Goal: Task Accomplishment & Management: Use online tool/utility

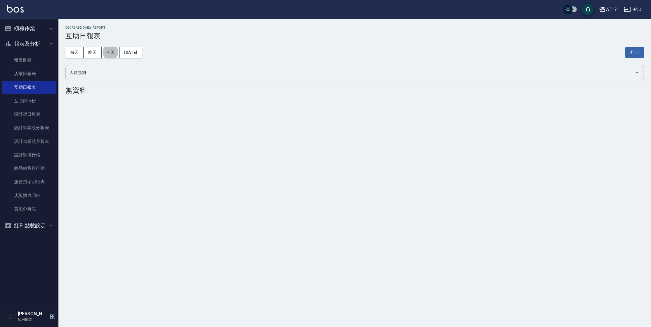
click at [22, 32] on button "櫃檯作業" at bounding box center [29, 28] width 54 height 15
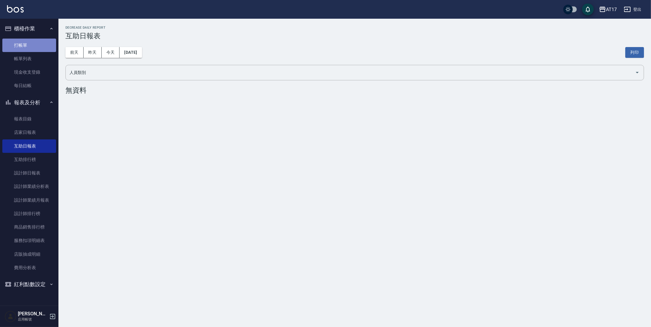
click at [35, 45] on link "打帳單" at bounding box center [29, 45] width 54 height 13
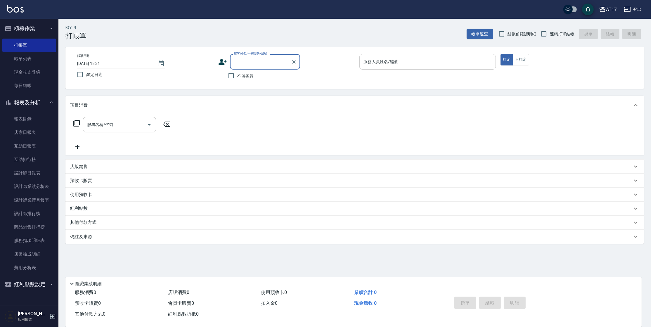
click at [373, 56] on div "服務人員姓名/編號" at bounding box center [428, 61] width 137 height 15
click at [243, 74] on span "不留客資" at bounding box center [245, 76] width 16 height 6
click at [237, 74] on input "不留客資" at bounding box center [231, 76] width 12 height 12
checkbox input "true"
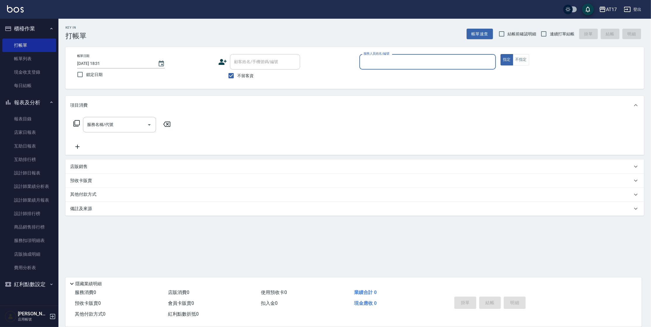
click at [553, 35] on span "連續打單結帳" at bounding box center [562, 34] width 25 height 6
click at [550, 35] on input "連續打單結帳" at bounding box center [544, 34] width 12 height 12
checkbox input "true"
click at [456, 63] on input "服務人員姓名/編號" at bounding box center [427, 62] width 131 height 10
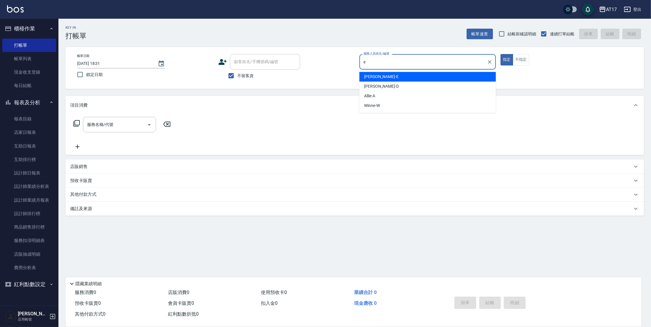
type input "[PERSON_NAME]-E"
type button "true"
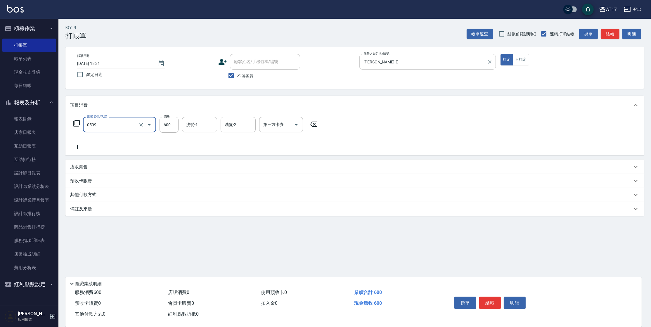
type input "精油-599(0599)"
type input "[PERSON_NAME]-25"
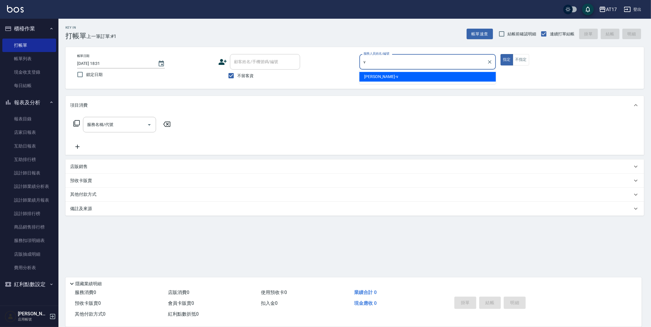
type input "[PERSON_NAME]-v"
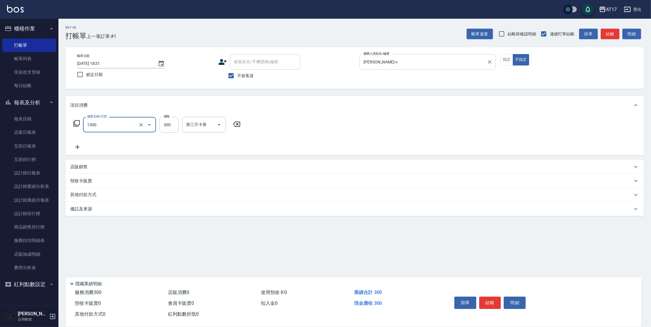
type input "一般洗髮(1300)"
type input "299"
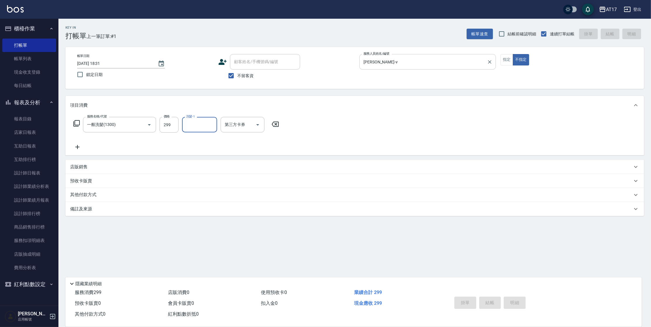
type input "[DATE] 18:32"
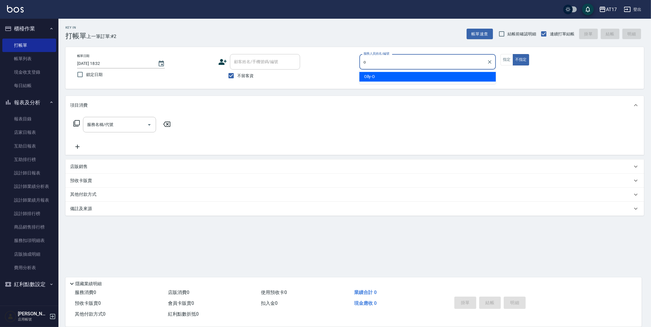
type input "Olly-O"
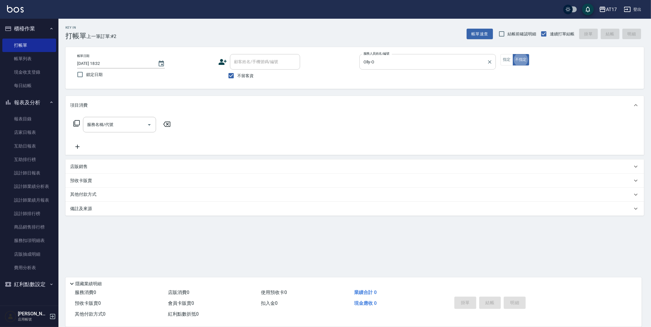
type button "false"
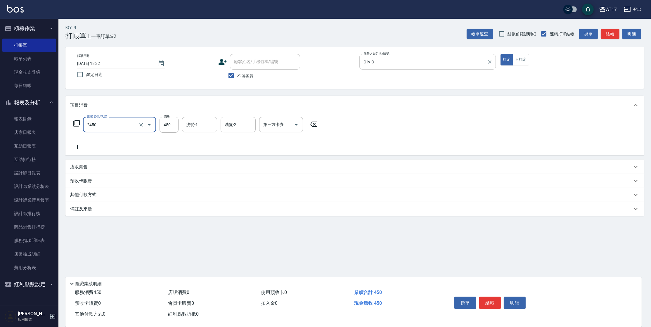
type input "C剪髮套餐(2450)"
type input "300"
type input "[PERSON_NAME]-25"
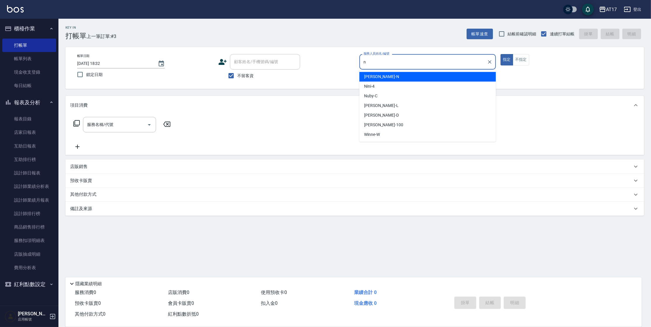
type input "[PERSON_NAME]-N"
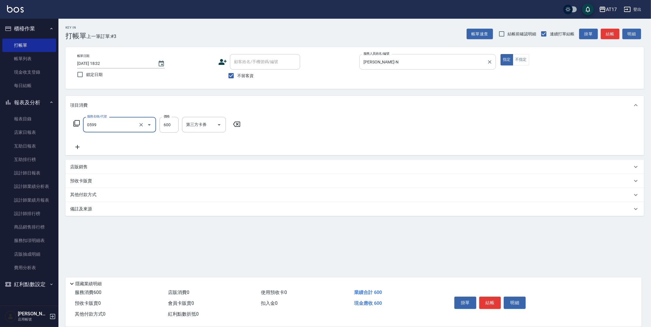
type input "精油-599(0599)"
type input "1899"
type input "[PERSON_NAME]-27"
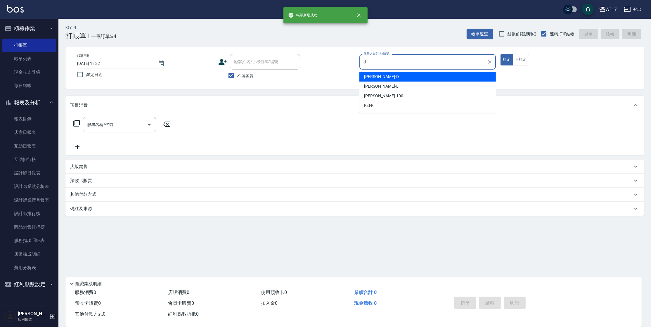
type input "[PERSON_NAME]-D"
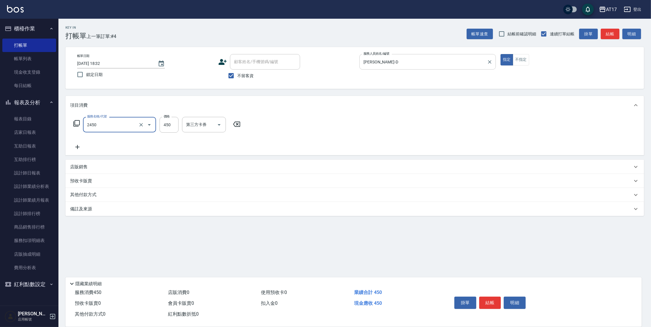
type input "C剪髮套餐(2450)"
type input "[PERSON_NAME]-25"
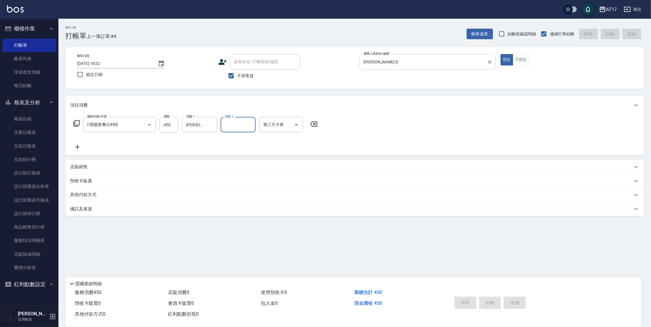
type input "[DATE] 18:34"
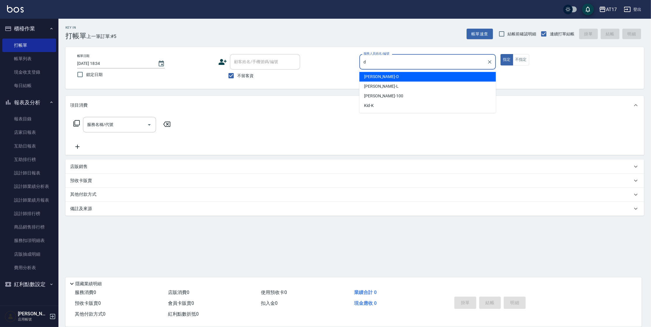
type input "[PERSON_NAME]-D"
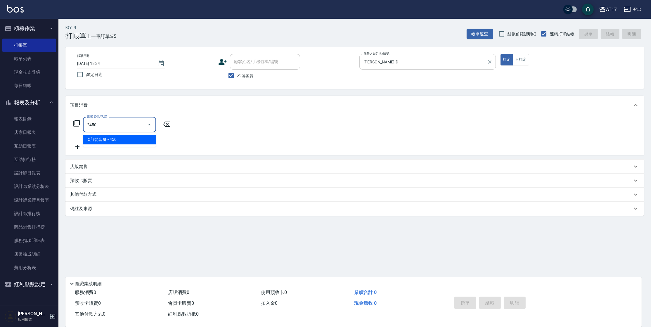
type input "C剪髮套餐(2450)"
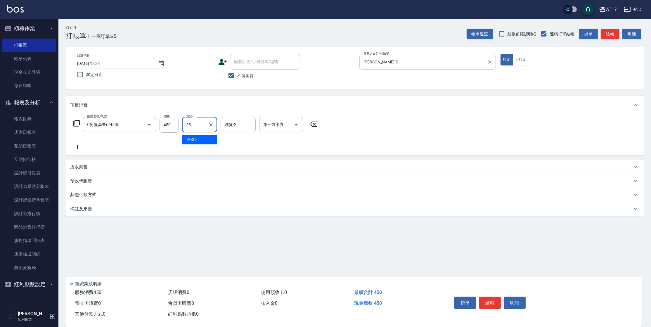
type input "[PERSON_NAME]-25"
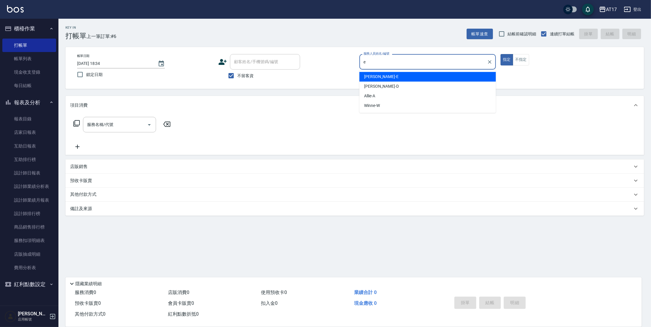
type input "[PERSON_NAME]-E"
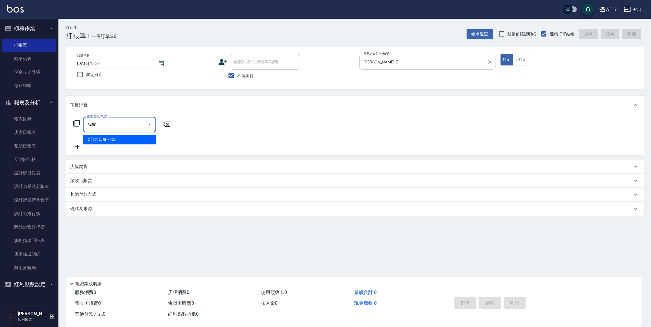
type input "C剪髮套餐(2450)"
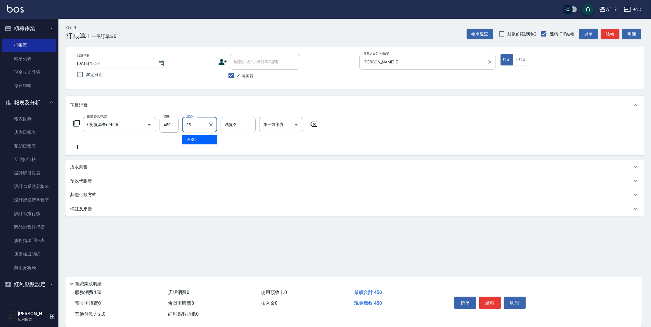
type input "[PERSON_NAME]-25"
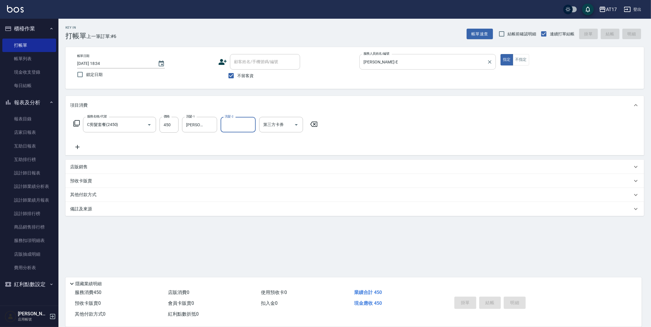
type input "[DATE] 18:35"
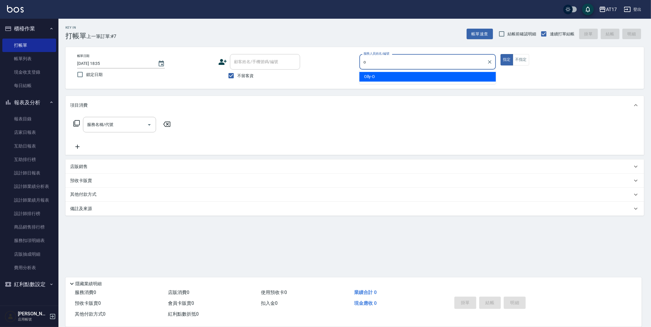
type input "Olly-O"
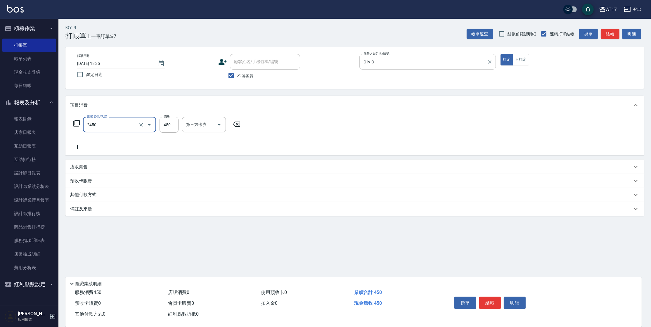
type input "C剪髮套餐(2450)"
type input "500"
type input "哲南-44"
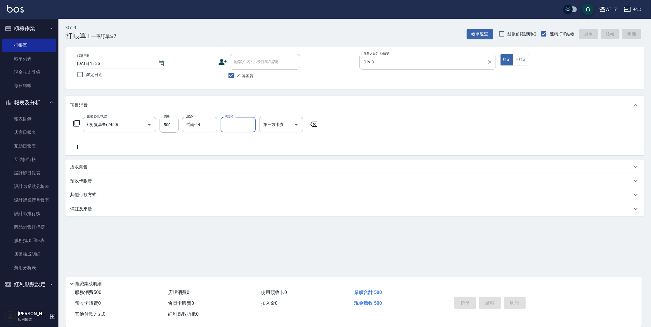
type input "[DATE] 18:37"
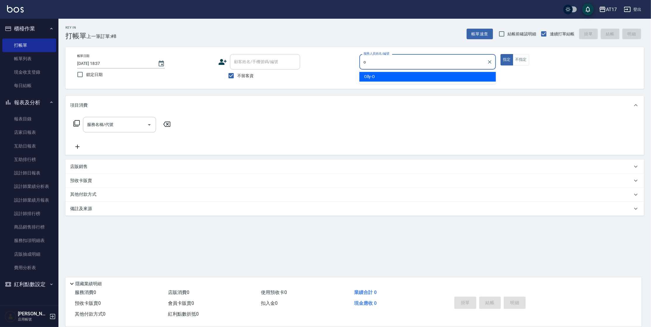
type input "Olly-O"
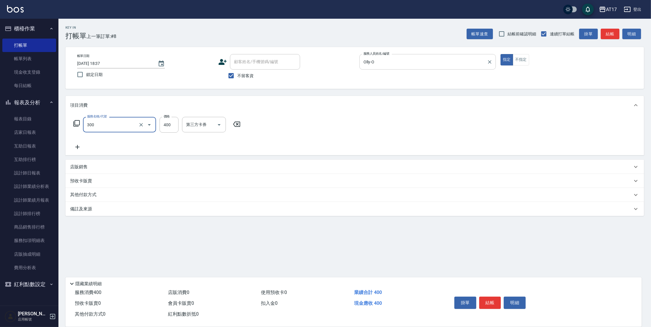
type input "特A剪髮(300)"
click at [142, 127] on icon "Clear" at bounding box center [141, 125] width 6 height 6
type input "300"
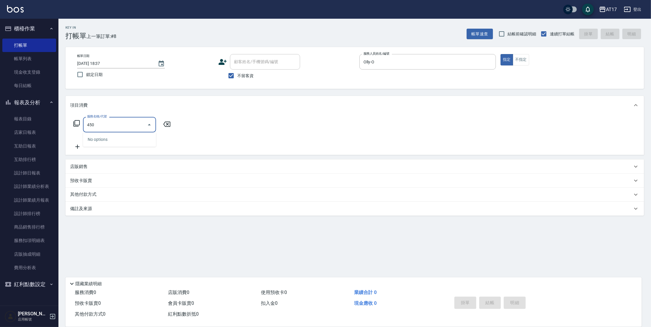
click at [121, 133] on div "No options" at bounding box center [119, 139] width 73 height 14
click at [123, 127] on input "450" at bounding box center [115, 125] width 59 height 10
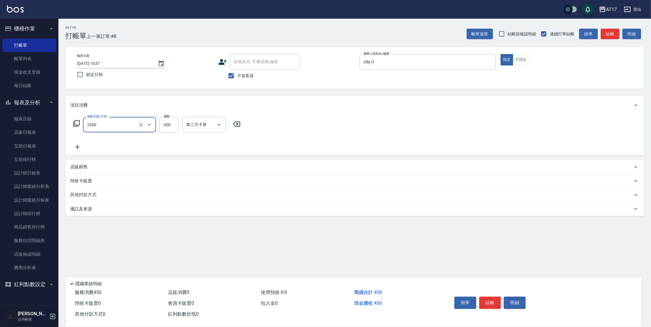
type input "C剪髮套餐(2450)"
type input "哲南-44"
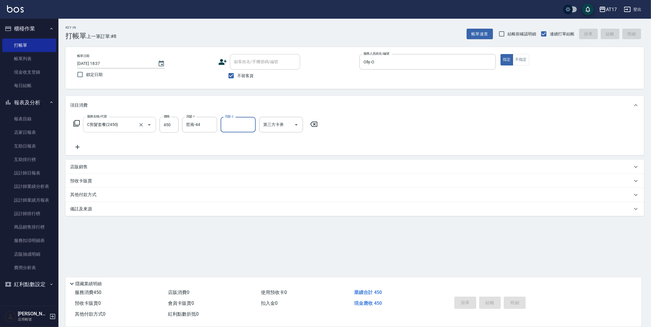
type input "[DATE] 18:38"
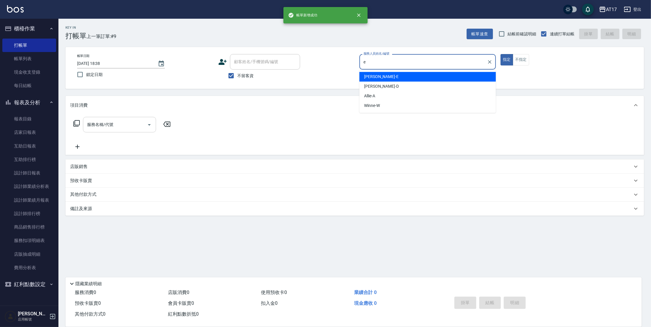
type input "[PERSON_NAME]-E"
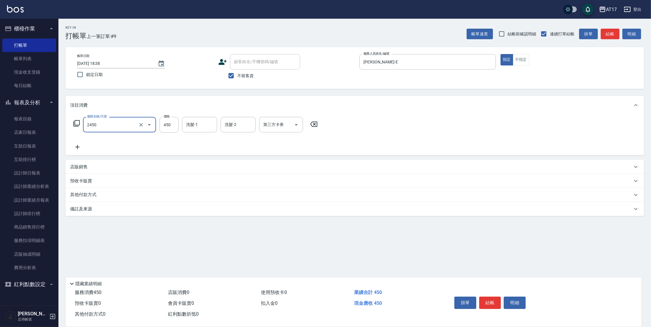
type input "C剪髮套餐(2450)"
type input "[PERSON_NAME]-25"
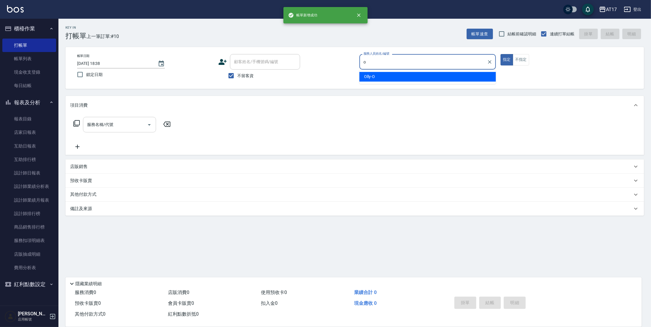
type input "Olly-O"
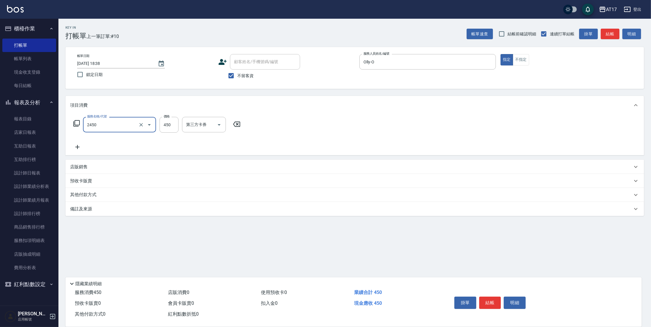
type input "C剪髮套餐(2450)"
type input "[PERSON_NAME]-25"
click at [172, 126] on input "450" at bounding box center [169, 125] width 19 height 16
type input "500"
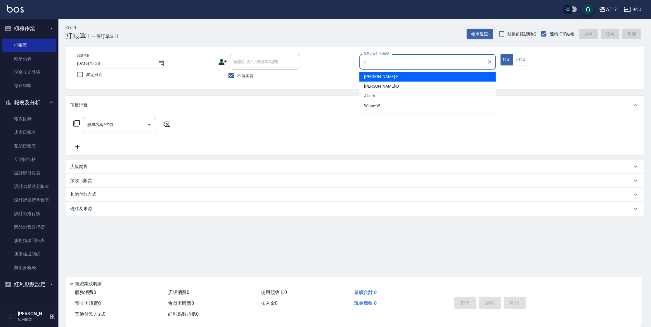
type input "[PERSON_NAME]-E"
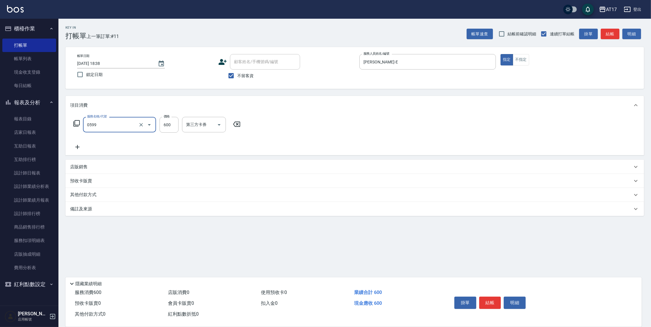
type input "精油-599(0599)"
type input "600"
type input "哲南-44"
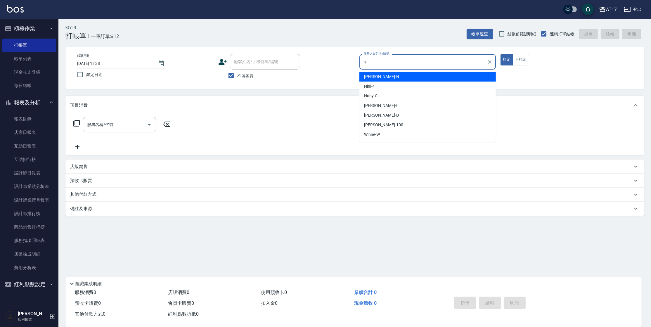
type input "[PERSON_NAME]-N"
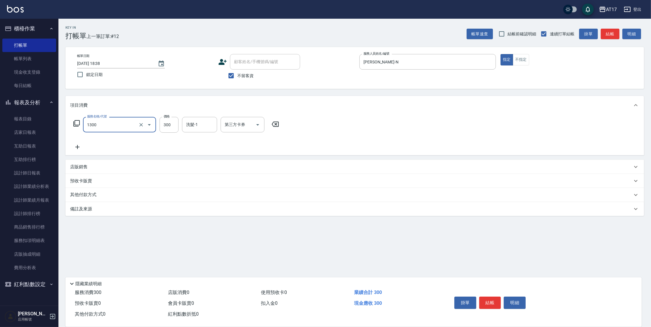
type input "一般洗髮(1300)"
type input "1299"
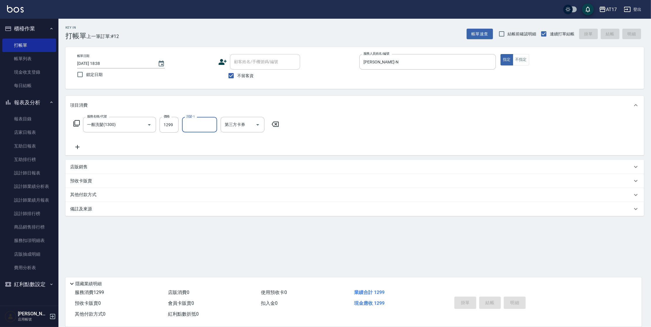
type input "[DATE] 18:39"
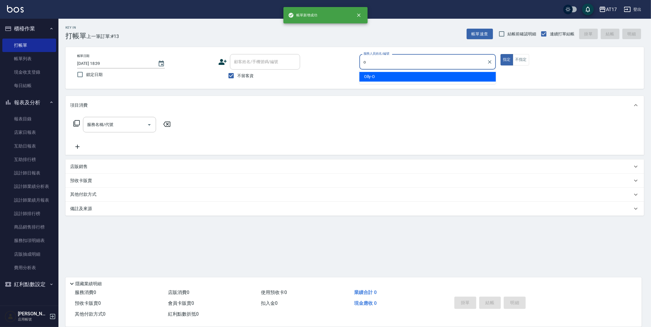
type input "Olly-O"
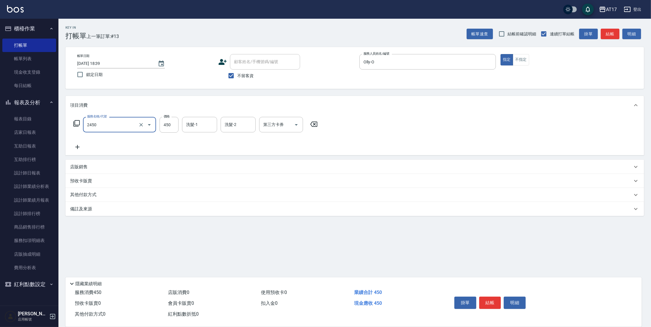
type input "C剪髮套餐(2450)"
type input "500"
type input "哲南-44"
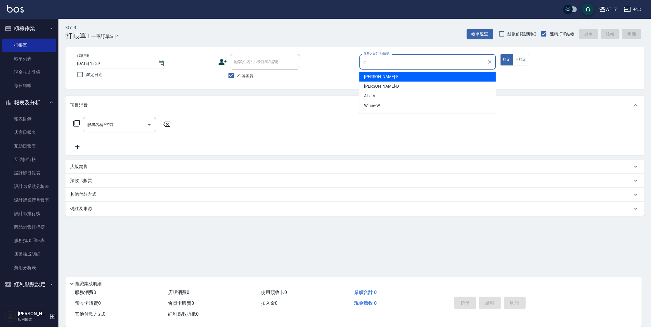
type input "[PERSON_NAME]-E"
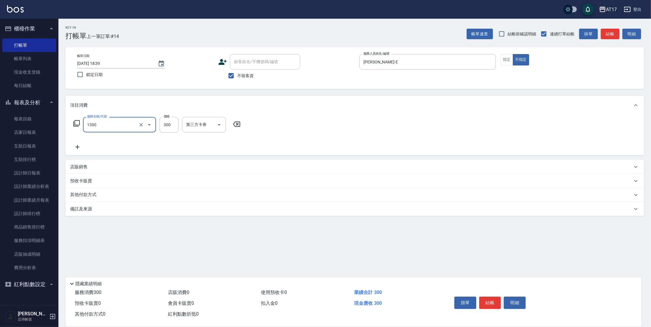
type input "一般洗髮(1300)"
type input "299"
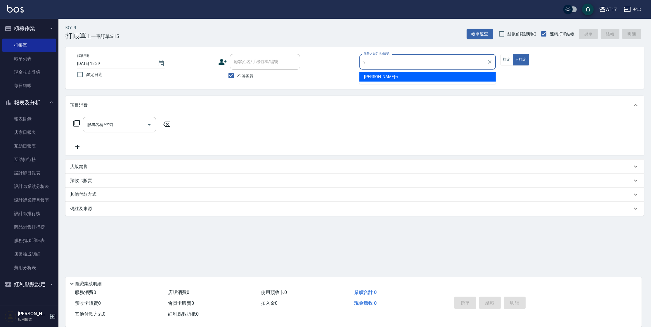
type input "[PERSON_NAME]-v"
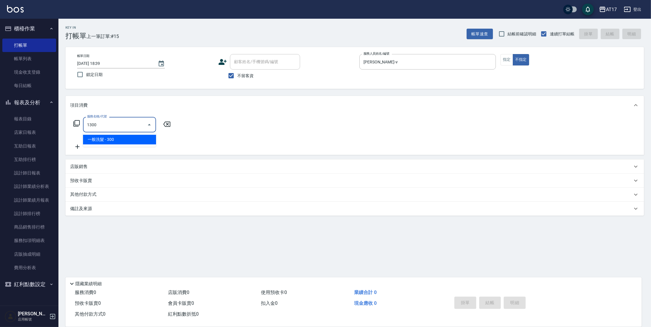
type input "一般洗髮(1300)"
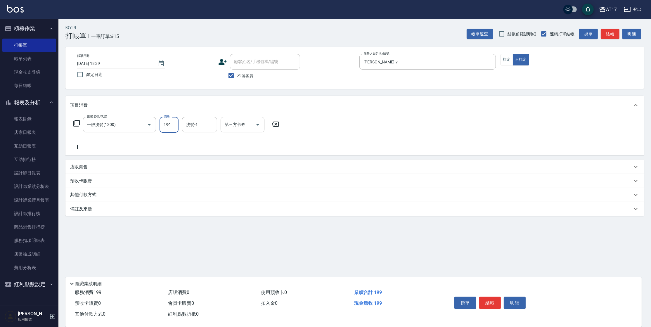
type input "199"
click at [143, 124] on icon "Clear" at bounding box center [141, 125] width 6 height 6
type input "漂染1+1(599)"
type input "699"
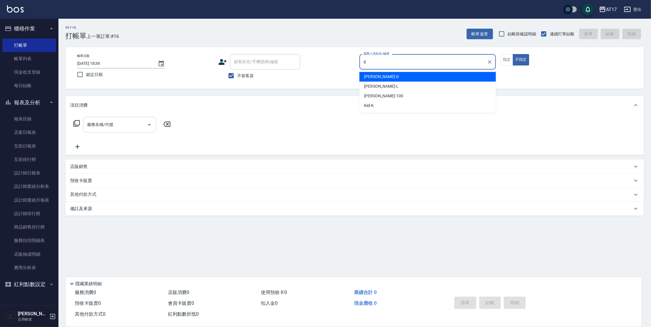
type input "[PERSON_NAME]-D"
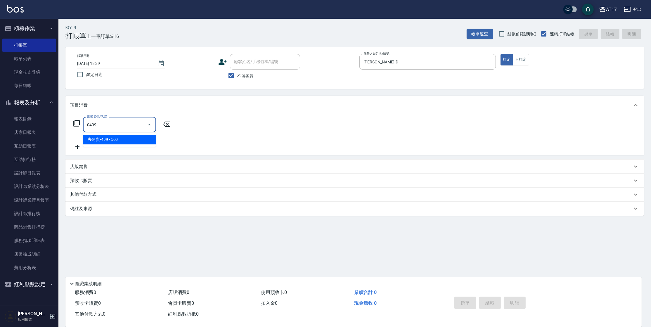
type input "去角質-499(0499)"
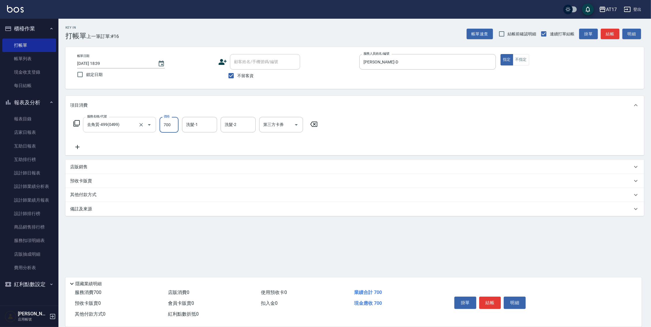
type input "700"
type input "[PERSON_NAME]-25"
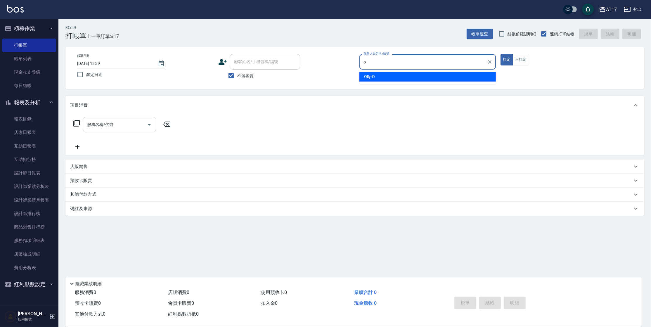
type input "Olly-O"
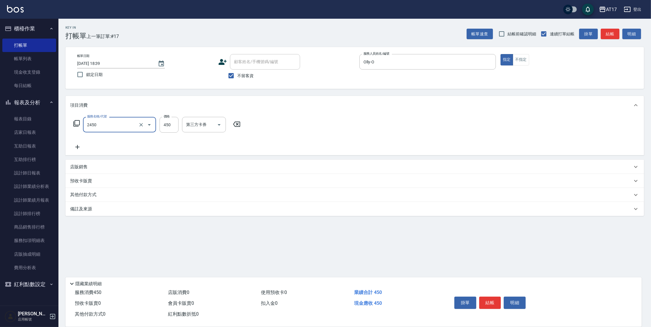
type input "C剪髮套餐(2450)"
type input "500"
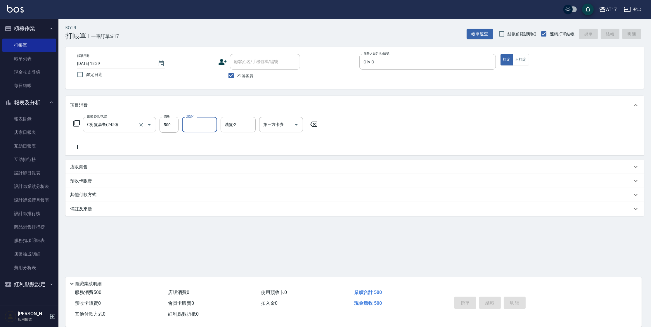
type input "[DATE] 18:40"
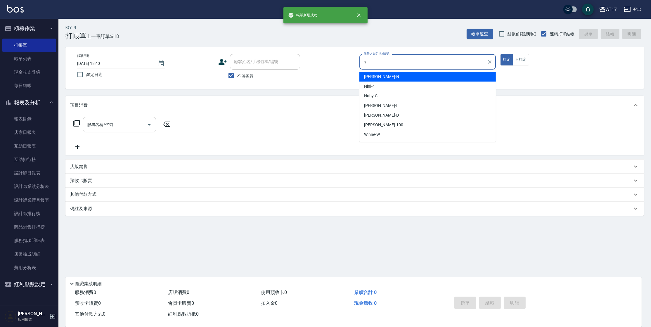
type input "[PERSON_NAME]-N"
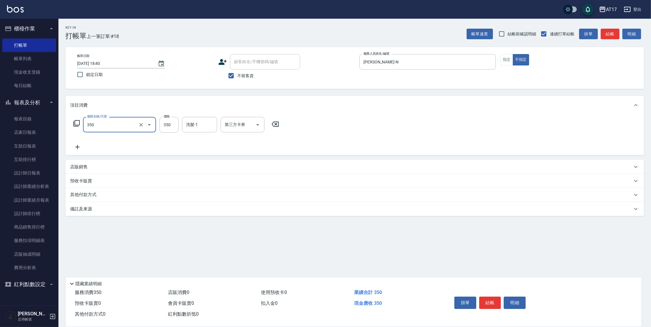
type input "350洗髮(350)"
type input "[PERSON_NAME]-27"
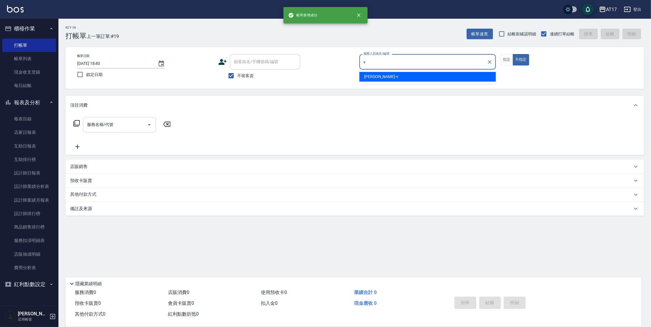
type input "[PERSON_NAME]-v"
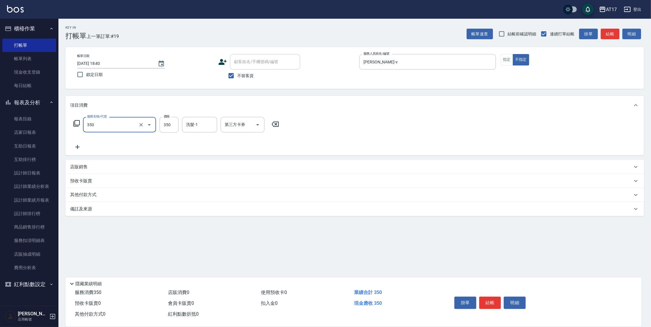
type input "350洗髮(350)"
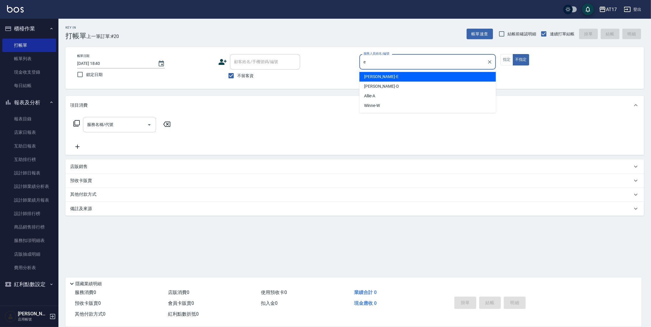
type input "[PERSON_NAME]-E"
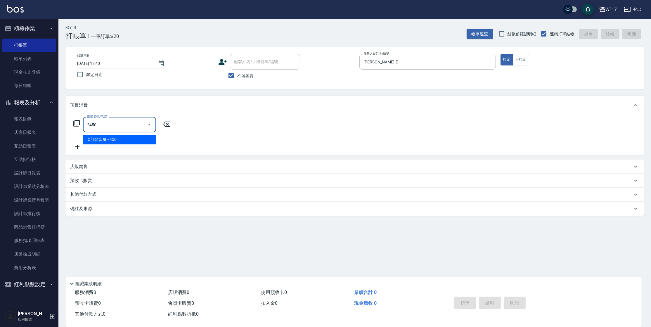
type input "C剪髮套餐(2450)"
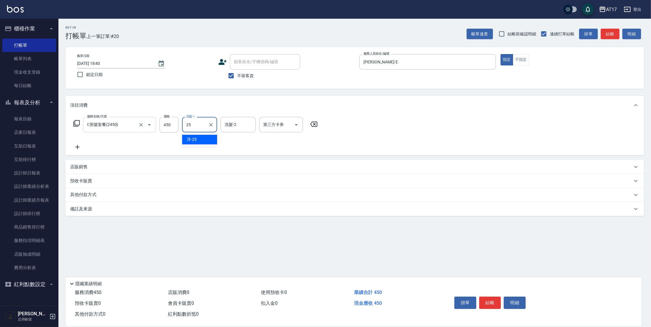
type input "[PERSON_NAME]-25"
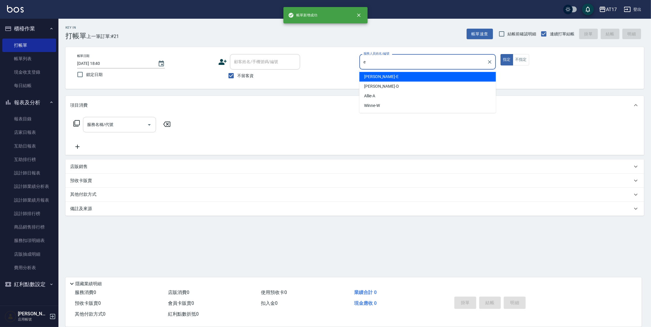
type input "[PERSON_NAME]-E"
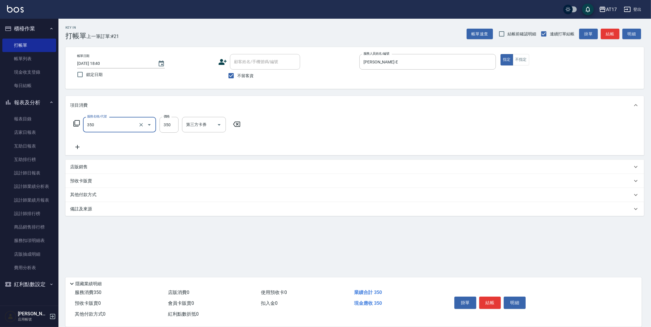
type input "350洗髮(350)"
type input "350"
type input "[PERSON_NAME]-25"
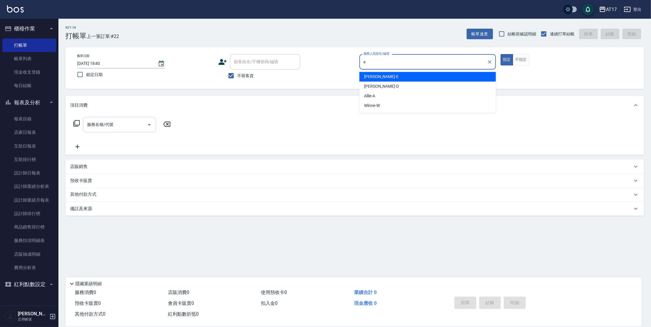
type input "[PERSON_NAME]-E"
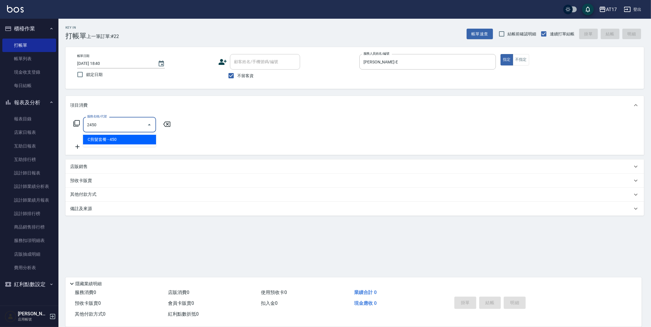
type input "C剪髮套餐(2450)"
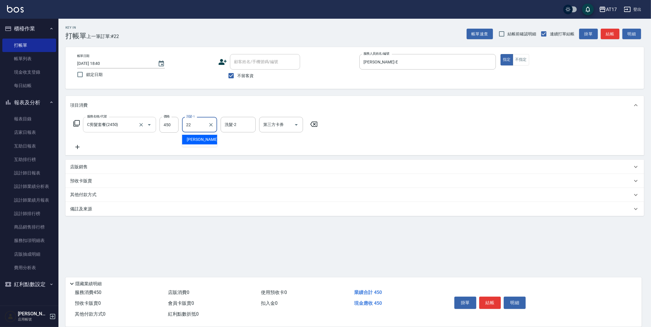
type input "[PERSON_NAME]-22"
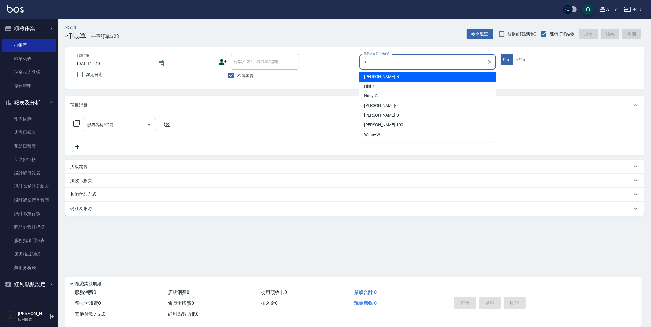
type input "[PERSON_NAME]-N"
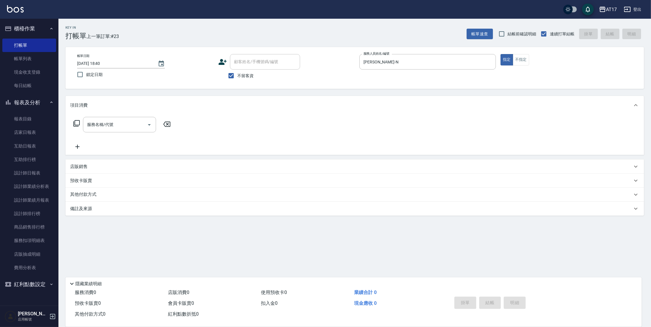
click at [79, 123] on icon at bounding box center [76, 123] width 6 height 6
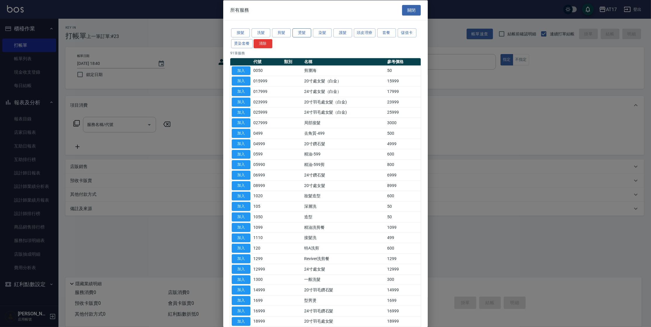
click at [302, 35] on button "燙髮" at bounding box center [302, 32] width 19 height 9
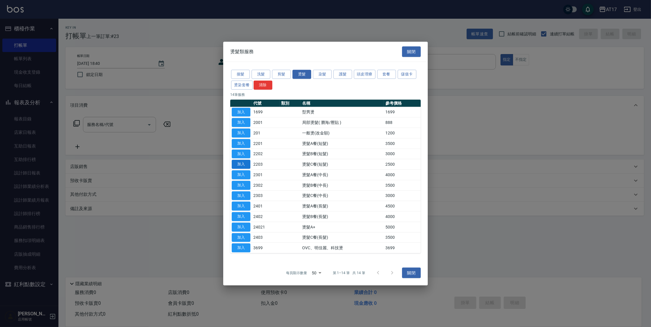
click at [247, 163] on button "加入" at bounding box center [241, 164] width 19 height 9
type input "燙髮C餐(短髮)(2203)"
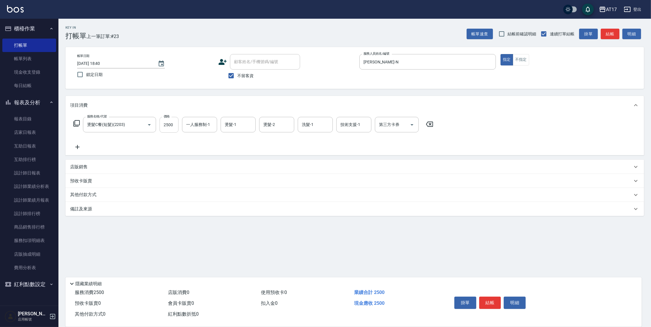
click at [170, 125] on input "2500" at bounding box center [169, 125] width 19 height 16
type input "2000"
type input "[PERSON_NAME]-N"
type input "[PERSON_NAME]-27"
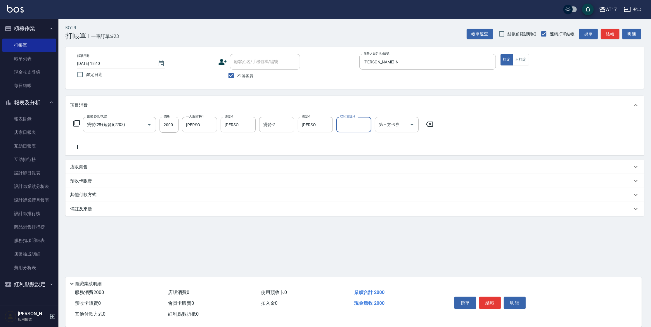
click at [108, 169] on div "店販銷售" at bounding box center [351, 167] width 563 height 6
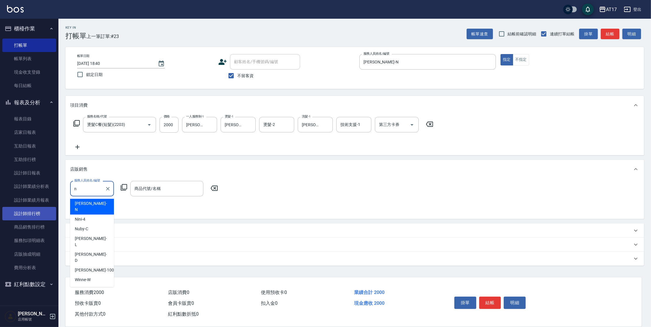
type input "[PERSON_NAME]-N"
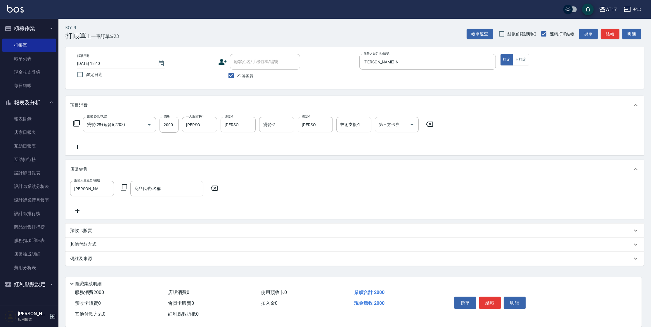
click at [123, 186] on icon at bounding box center [123, 187] width 7 height 7
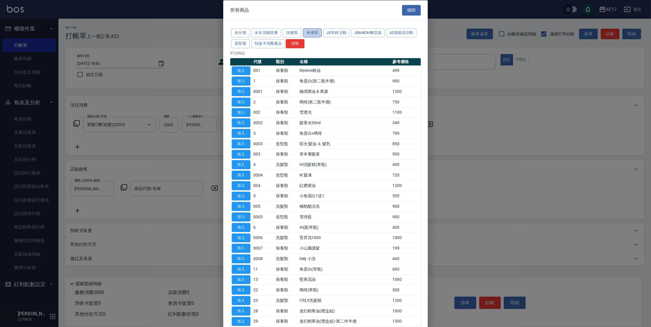
click at [310, 32] on button "保養類" at bounding box center [312, 32] width 19 height 9
click at [243, 42] on button "造型瓶" at bounding box center [240, 43] width 19 height 9
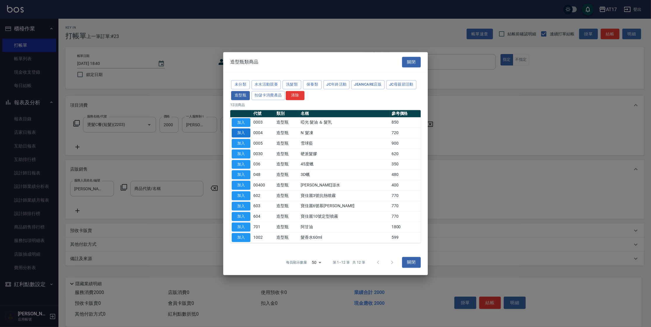
click at [243, 133] on button "加入" at bounding box center [241, 133] width 19 height 9
type input "N˙髮凍"
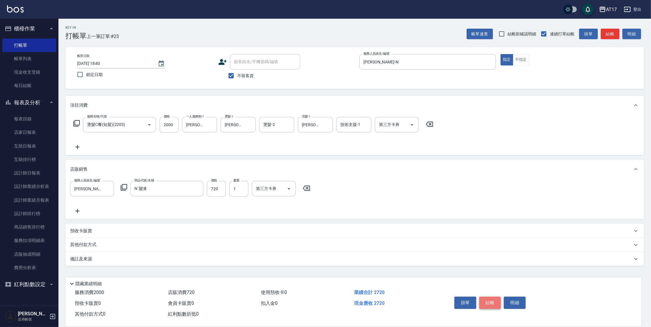
click at [498, 303] on button "結帳" at bounding box center [491, 303] width 22 height 12
type input "[DATE] 18:41"
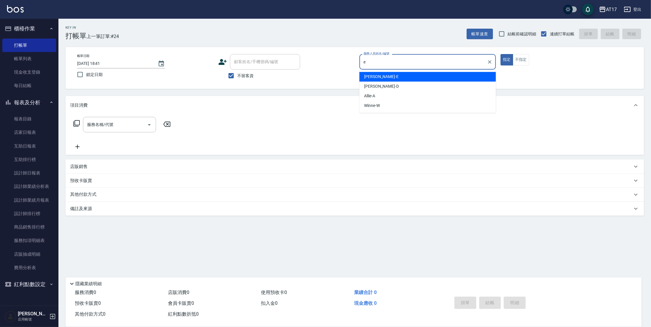
type input "[PERSON_NAME]-E"
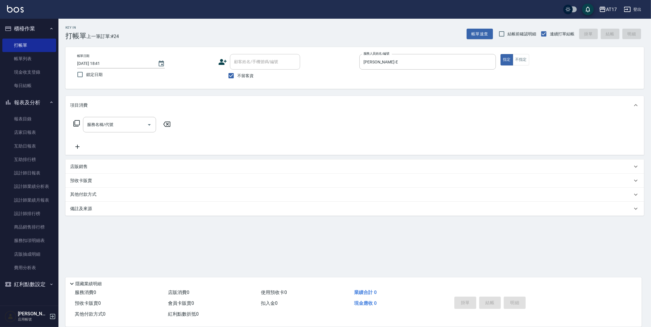
click at [79, 123] on icon at bounding box center [76, 123] width 6 height 6
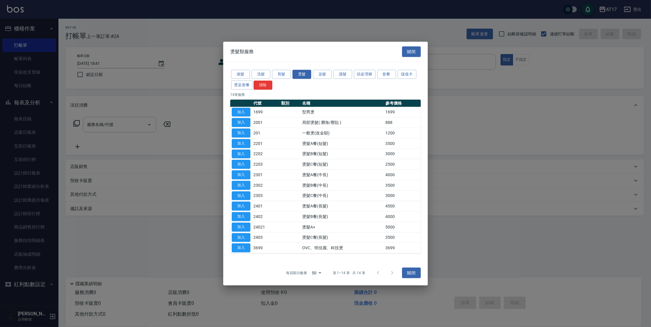
click at [409, 51] on button "關閉" at bounding box center [411, 51] width 19 height 11
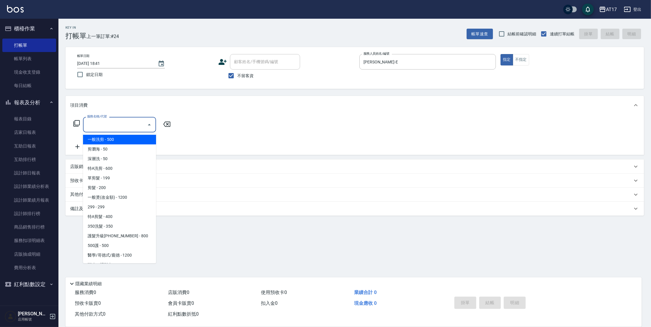
click at [111, 128] on input "服務名稱/代號" at bounding box center [115, 125] width 59 height 10
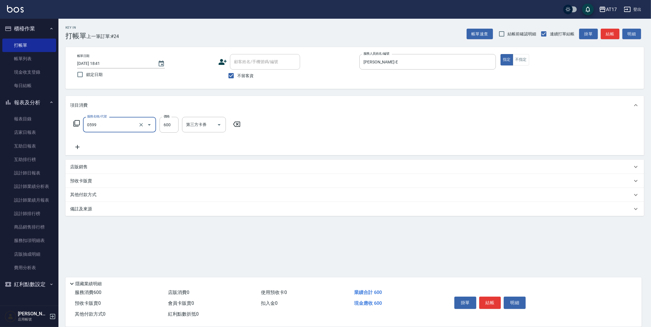
type input "精油-599(0599)"
type input "850"
type input "[PERSON_NAME]-25"
click at [103, 164] on div "店販銷售" at bounding box center [351, 167] width 563 height 6
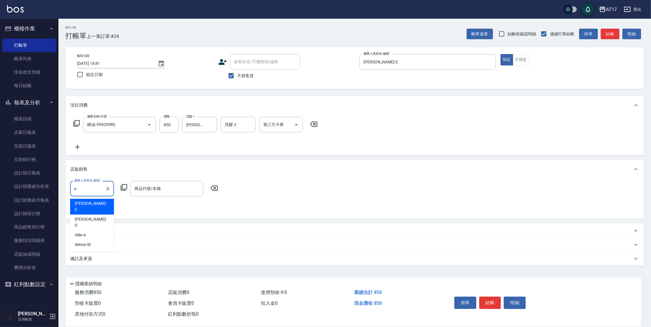
type input "[PERSON_NAME]-E"
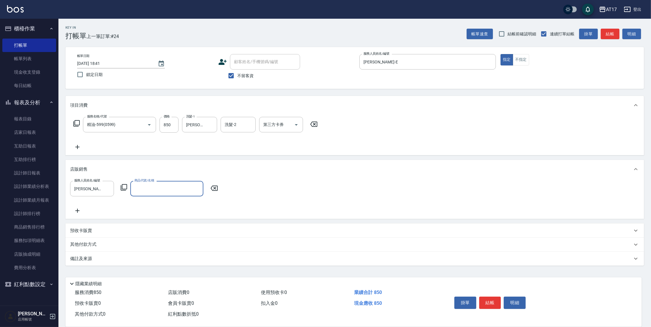
click at [125, 187] on icon at bounding box center [123, 187] width 7 height 7
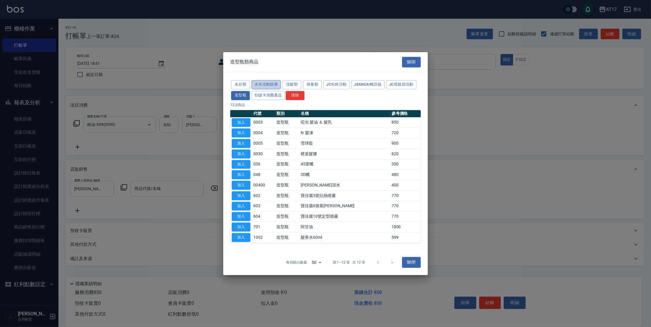
click at [272, 86] on button "水水活動競賽" at bounding box center [266, 84] width 29 height 9
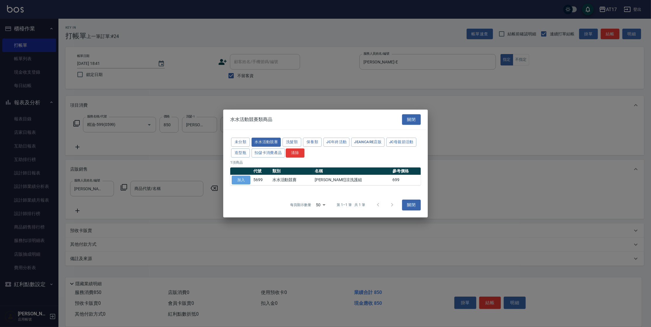
click at [238, 180] on button "加入" at bounding box center [241, 180] width 19 height 9
type input "[PERSON_NAME]涼洗護組"
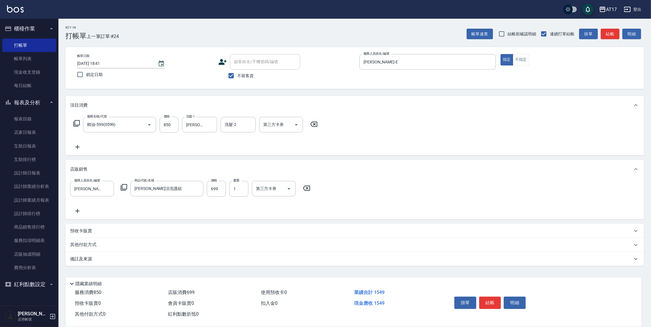
click at [127, 188] on icon at bounding box center [123, 187] width 7 height 7
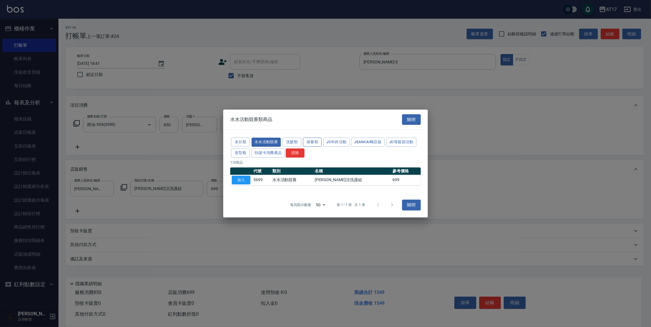
click at [317, 144] on button "保養類" at bounding box center [312, 142] width 19 height 9
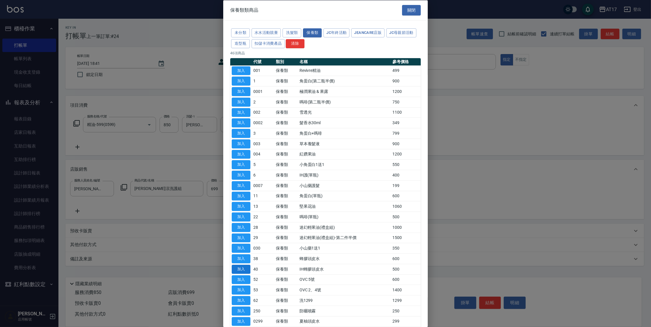
click at [245, 269] on button "加入" at bounding box center [241, 269] width 19 height 9
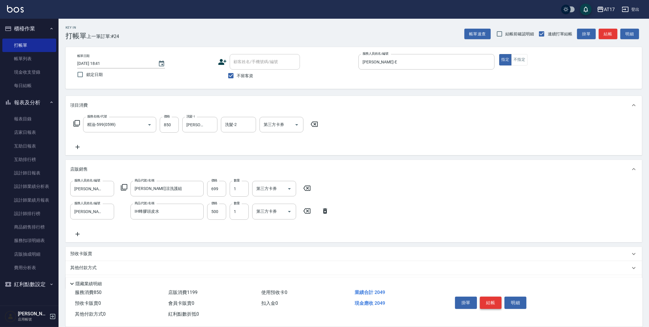
click at [493, 303] on button "結帳" at bounding box center [491, 303] width 22 height 12
type input "[DATE] 18:42"
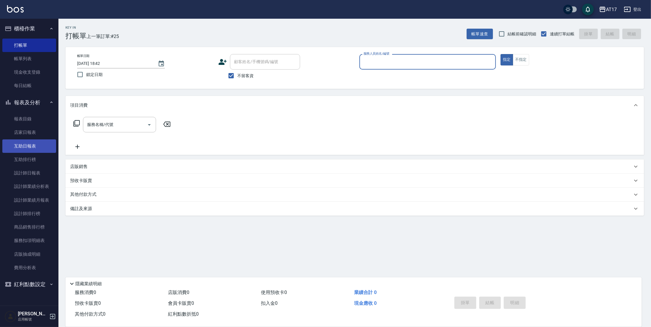
click at [43, 145] on link "互助日報表" at bounding box center [29, 145] width 54 height 13
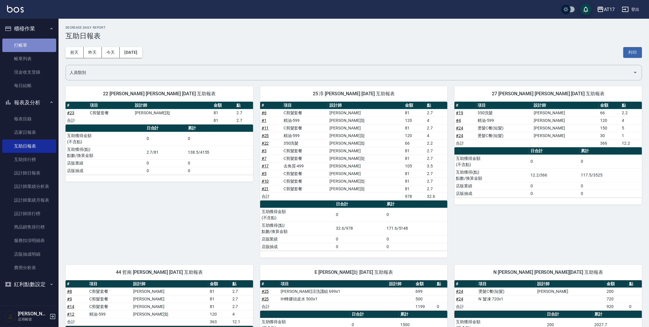
click at [30, 44] on link "打帳單" at bounding box center [29, 45] width 54 height 13
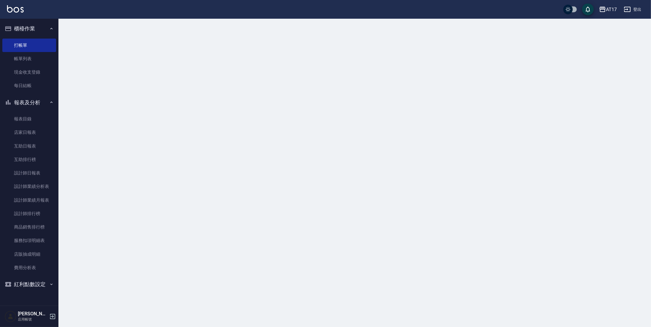
click at [33, 27] on button "櫃檯作業" at bounding box center [29, 28] width 54 height 15
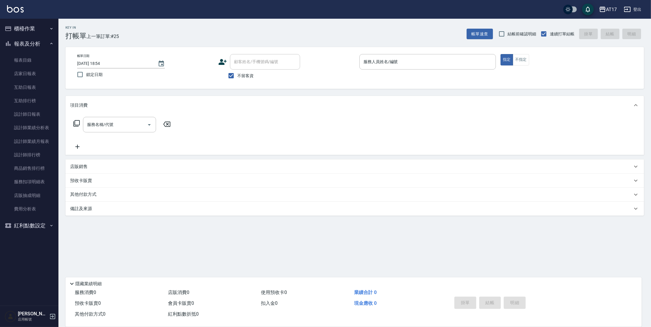
click at [45, 45] on button "報表及分析" at bounding box center [29, 43] width 54 height 15
